Goal: Find specific page/section: Find specific page/section

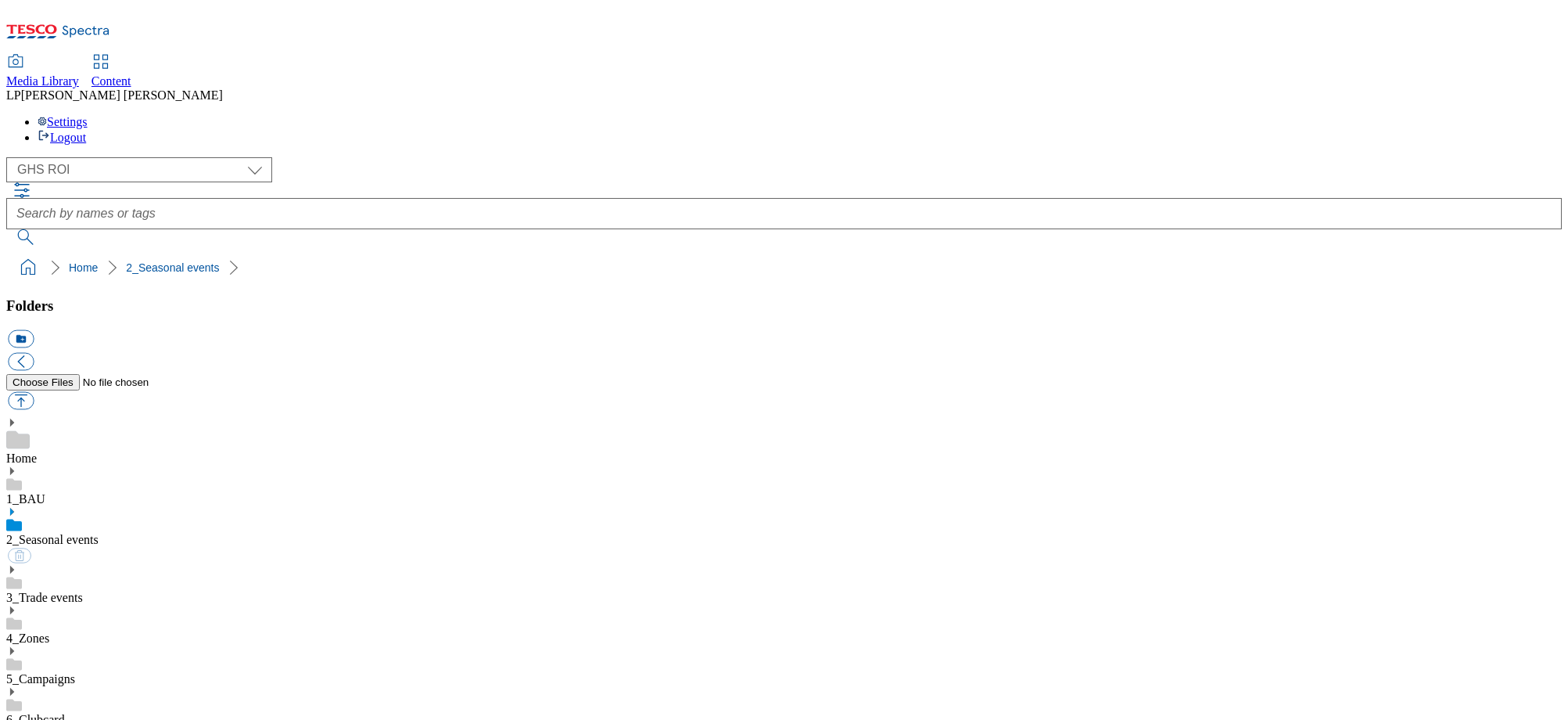
select select "flare-ghs-roi"
click at [742, 253] on ol "Home 2_Seasonal events" at bounding box center [788, 267] width 1546 height 30
click at [17, 506] on icon at bounding box center [11, 511] width 11 height 11
click at [14, 507] on use at bounding box center [12, 511] width 4 height 8
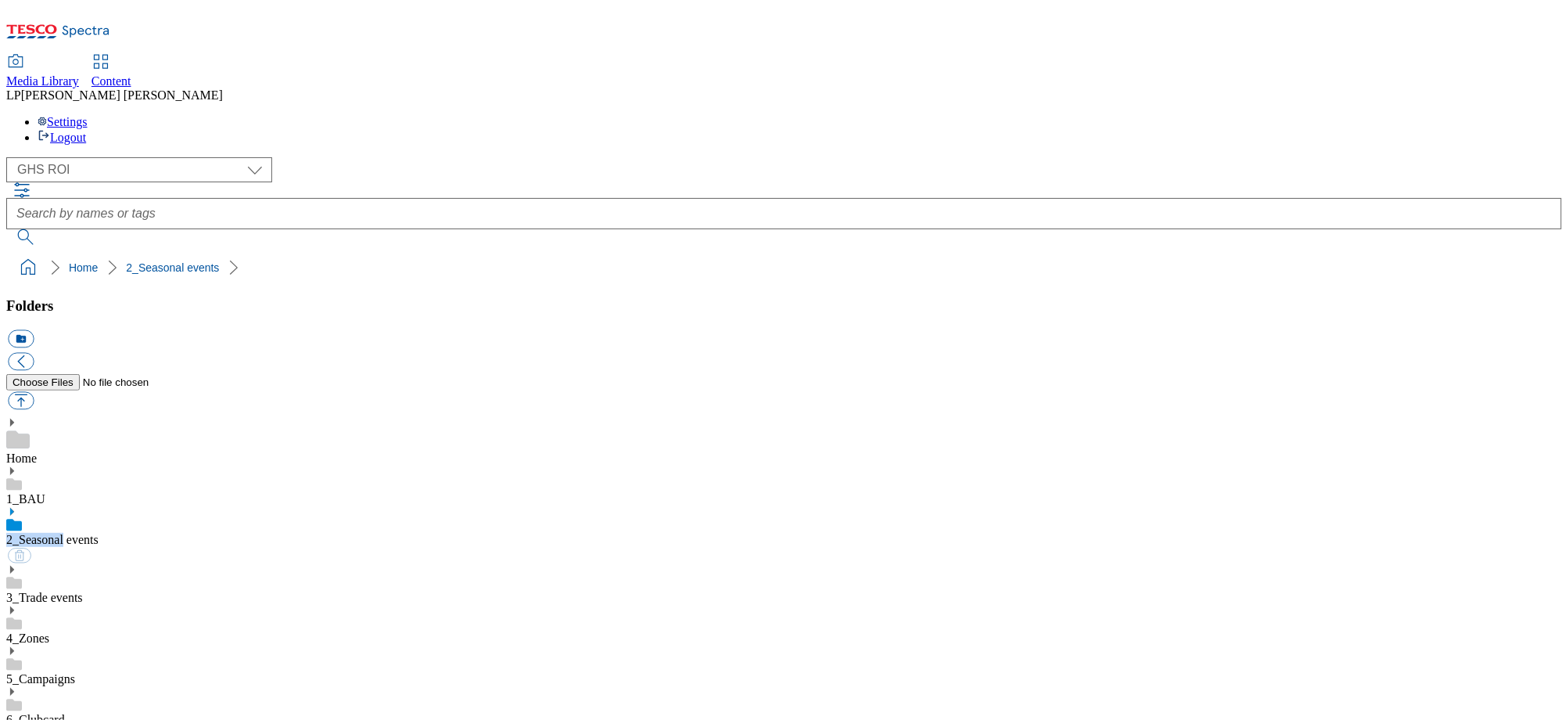
click at [14, 507] on use at bounding box center [12, 511] width 4 height 8
click at [308, 157] on div "( optional ) Clubcard Marketing Demo Dotcom UK Emails GHS Marketing UK GHS Prod…" at bounding box center [783, 201] width 1555 height 87
